Goal: Check status: Check status

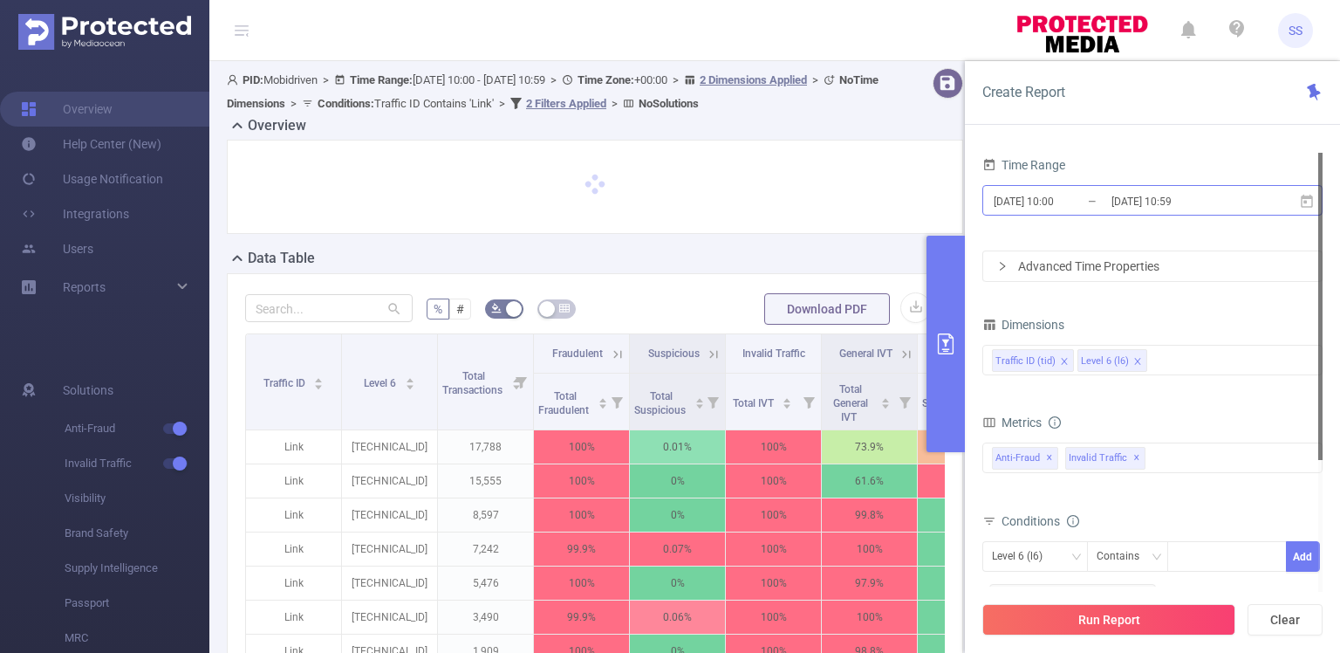
click at [1149, 213] on input "[DATE] 10:59" at bounding box center [1180, 201] width 141 height 24
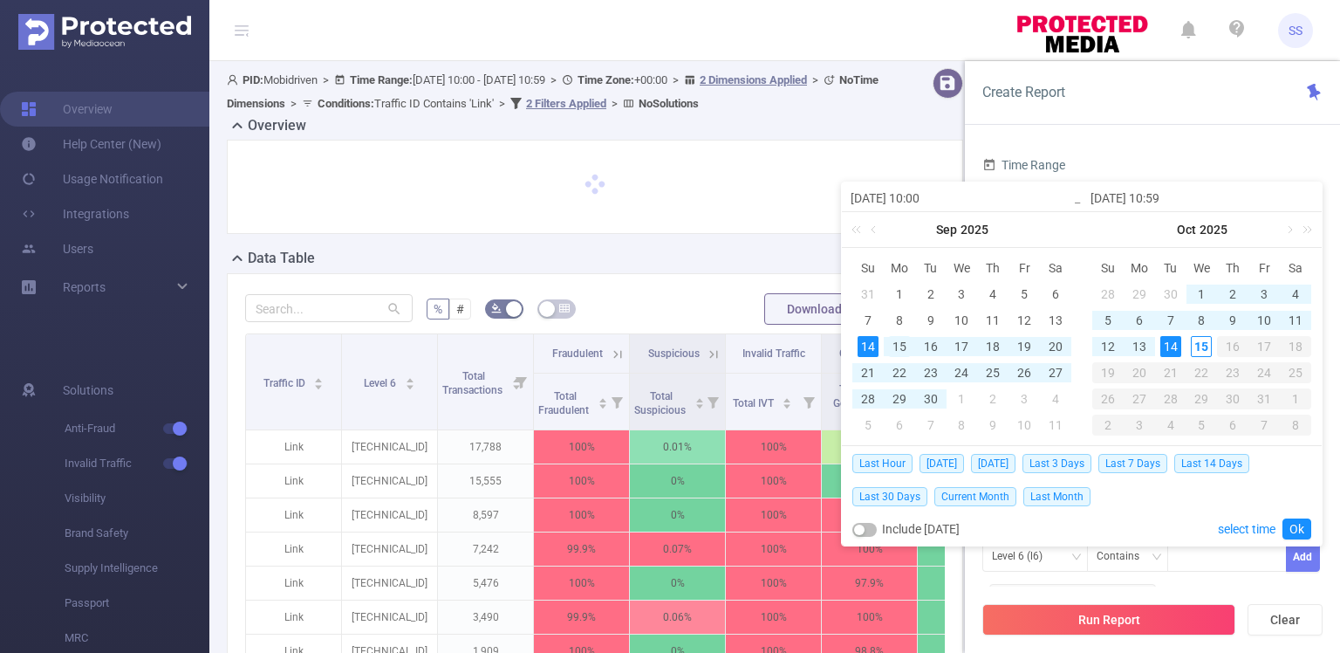
click at [894, 348] on div "15" at bounding box center [899, 346] width 21 height 21
click at [1194, 342] on div "15" at bounding box center [1201, 346] width 21 height 21
type input "[DATE] 10:00"
type input "[DATE] 10:59"
type input "[DATE] 10:00"
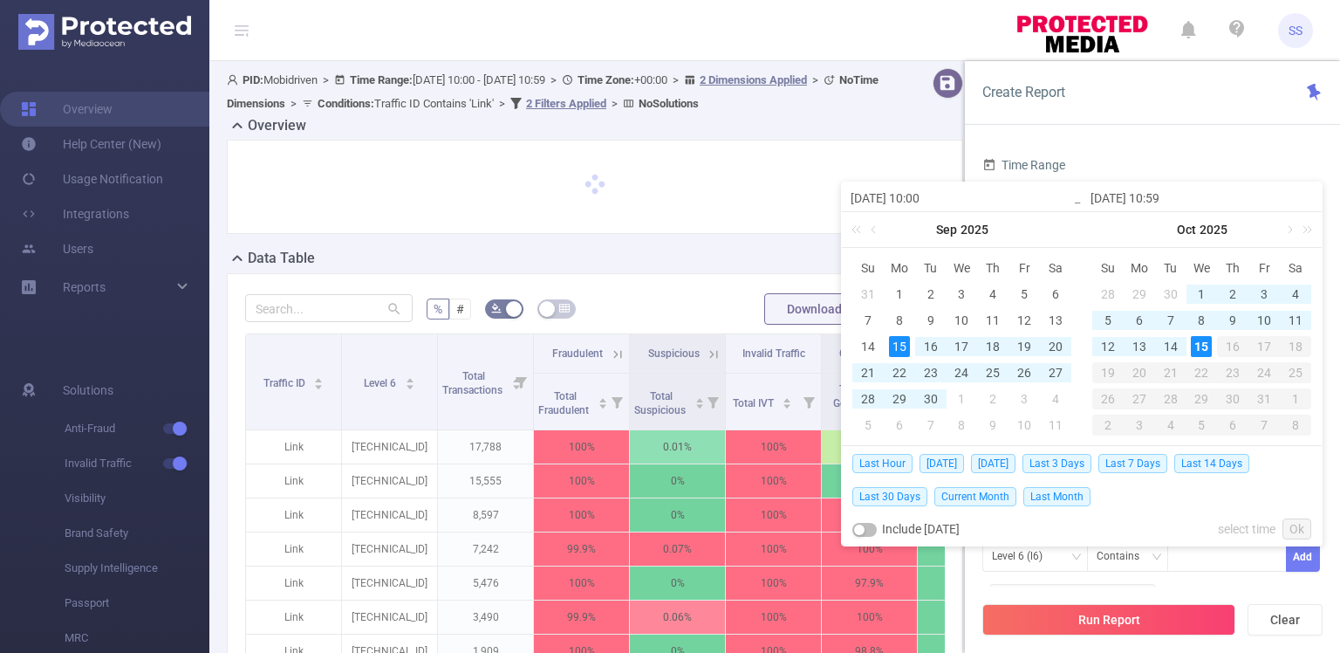
type input "[DATE] 10:59"
click at [1301, 523] on link "Ok" at bounding box center [1297, 528] width 29 height 21
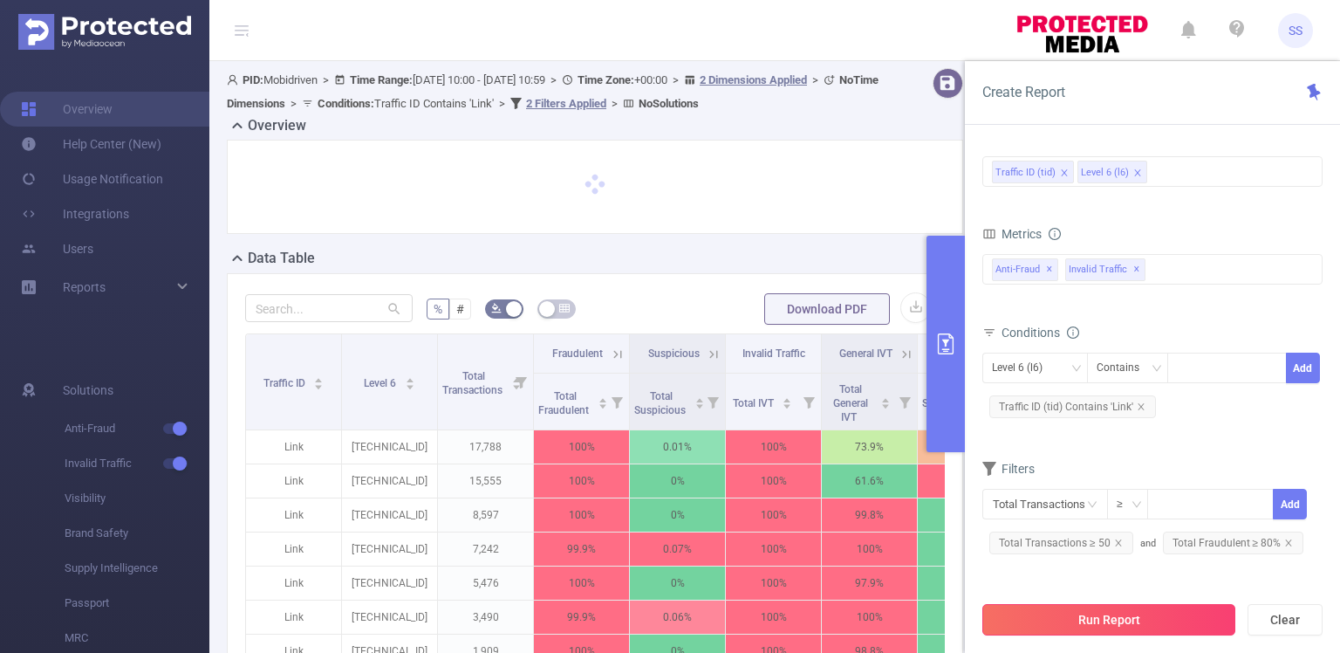
click at [1096, 609] on button "Run Report" at bounding box center [1108, 619] width 253 height 31
